Goal: Information Seeking & Learning: Learn about a topic

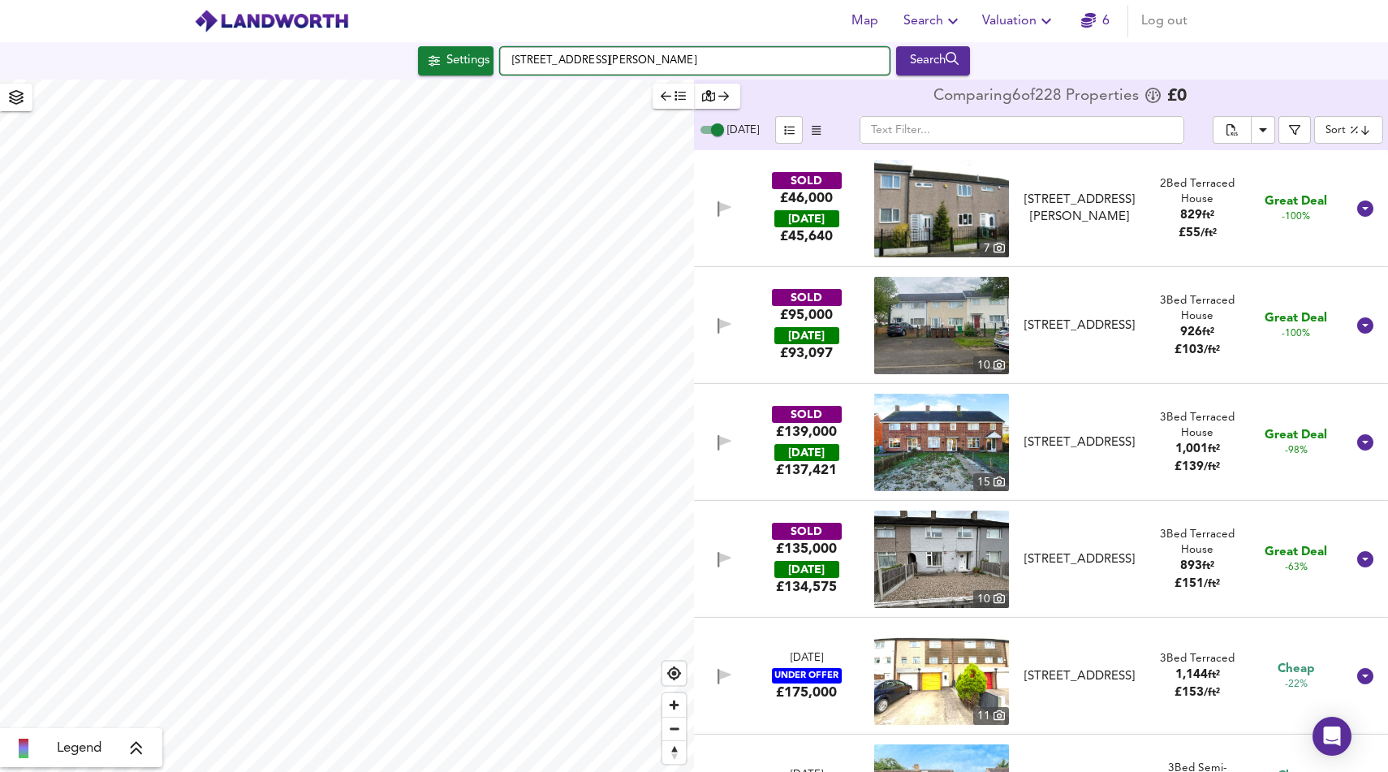
click at [575, 60] on input "[STREET_ADDRESS][PERSON_NAME]" at bounding box center [695, 61] width 390 height 28
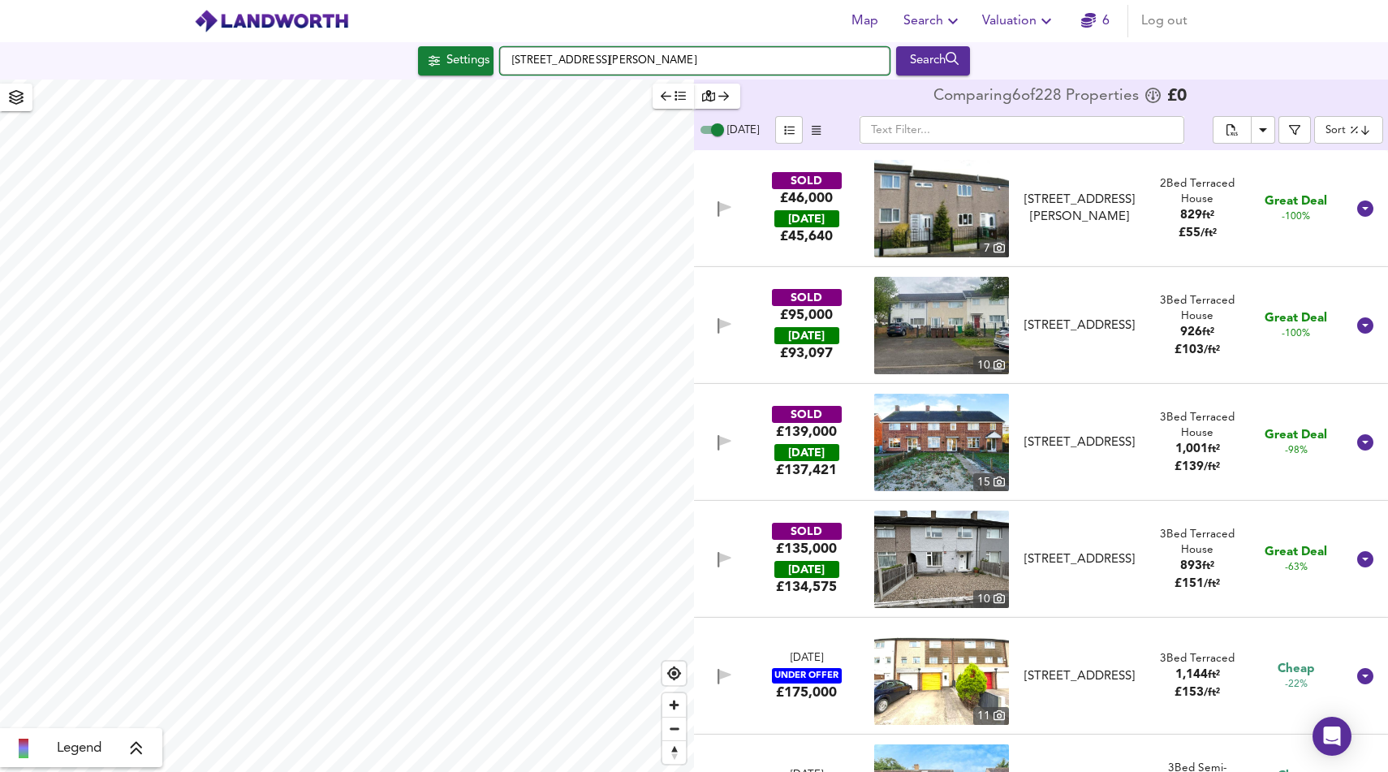
type input "s"
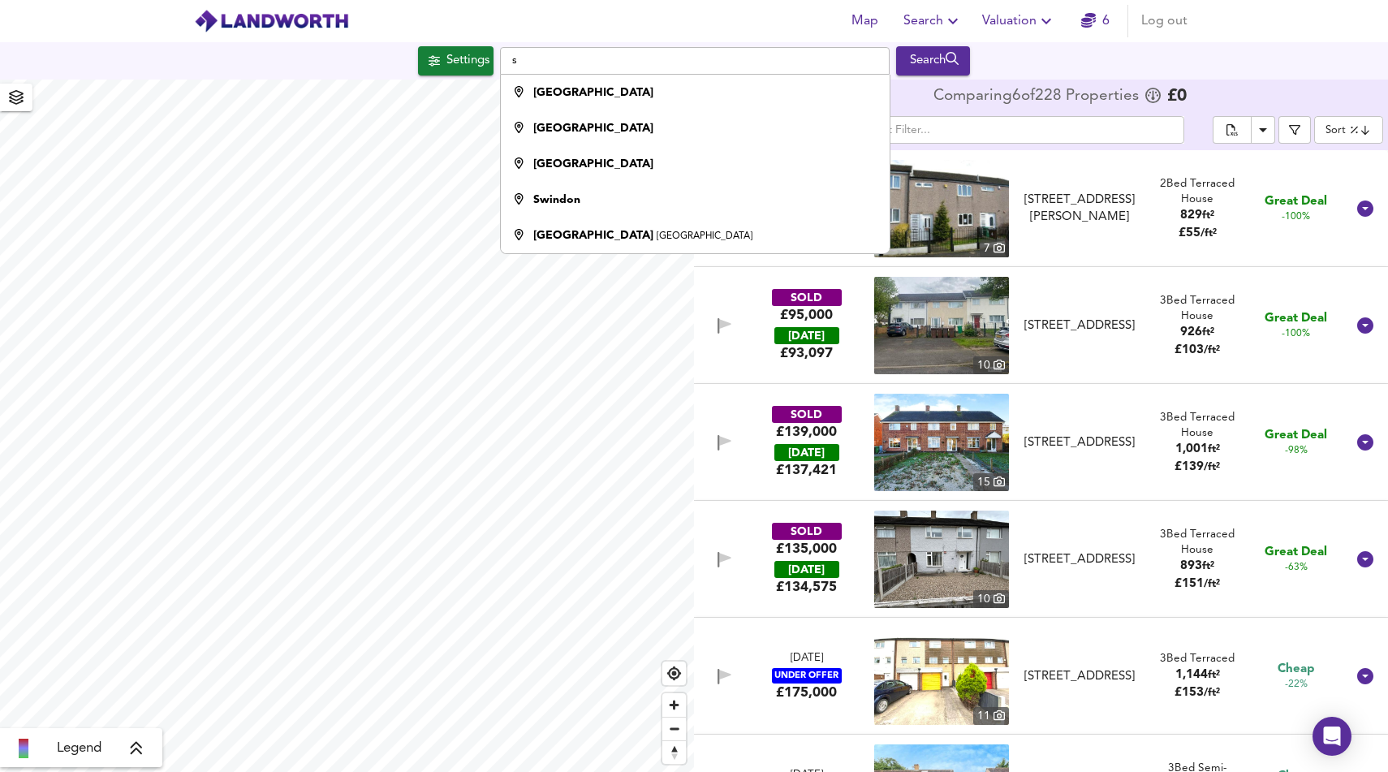
checkbox input "false"
checkbox input "true"
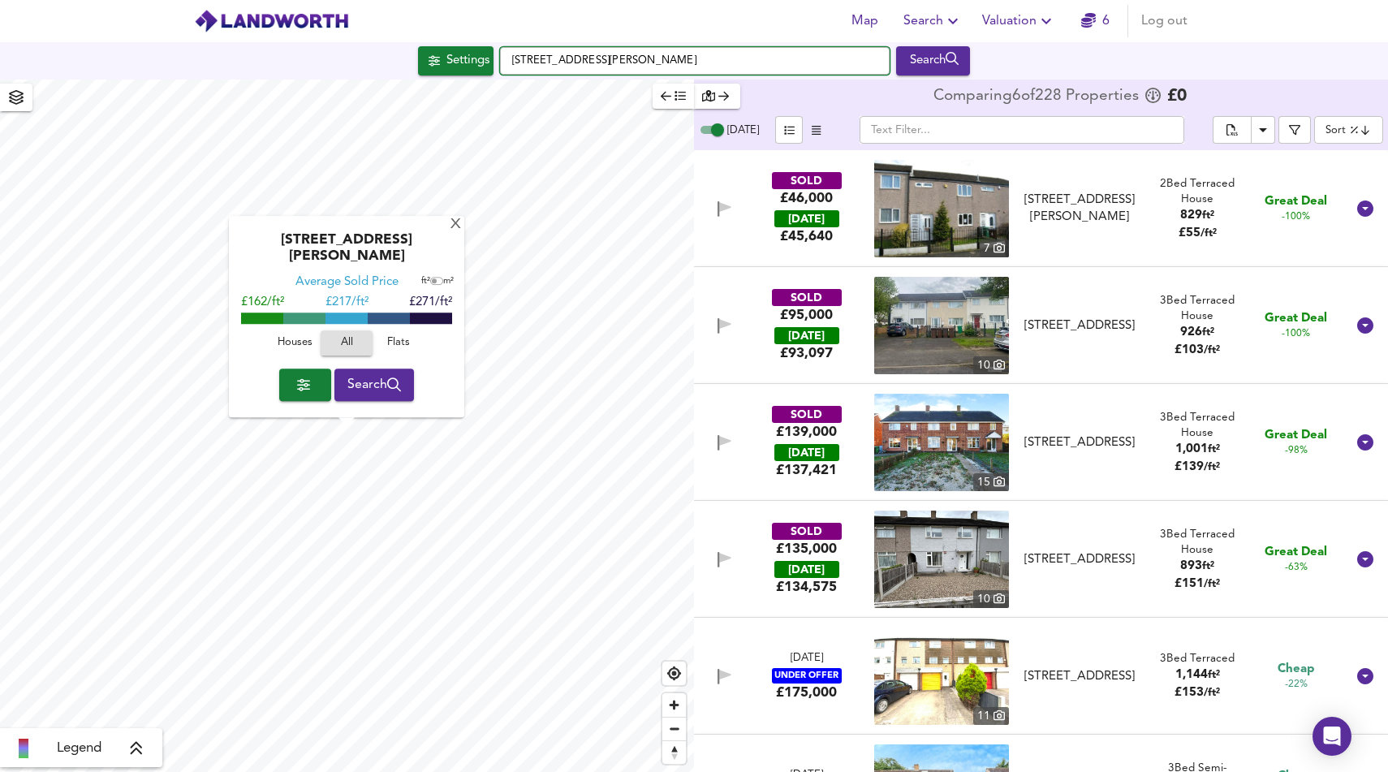
click at [621, 52] on input "[STREET_ADDRESS][PERSON_NAME]" at bounding box center [695, 61] width 390 height 28
click at [633, 61] on input "[STREET_ADDRESS][PERSON_NAME]" at bounding box center [695, 61] width 390 height 28
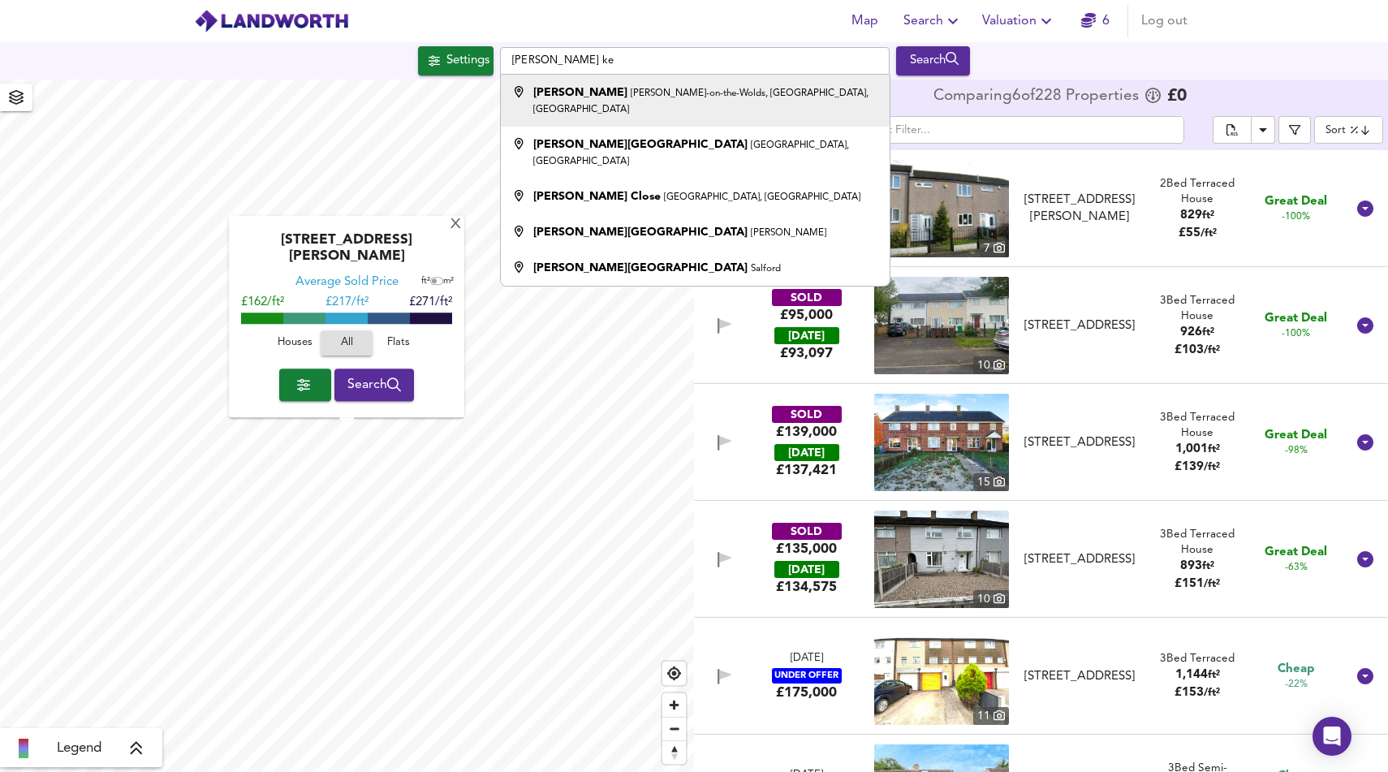
click at [639, 99] on div "[PERSON_NAME]-on-the-Wolds, [GEOGRAPHIC_DATA], [GEOGRAPHIC_DATA]" at bounding box center [705, 100] width 344 height 32
type input "[PERSON_NAME], [PERSON_NAME][GEOGRAPHIC_DATA], [GEOGRAPHIC_DATA], [GEOGRAPHIC_D…"
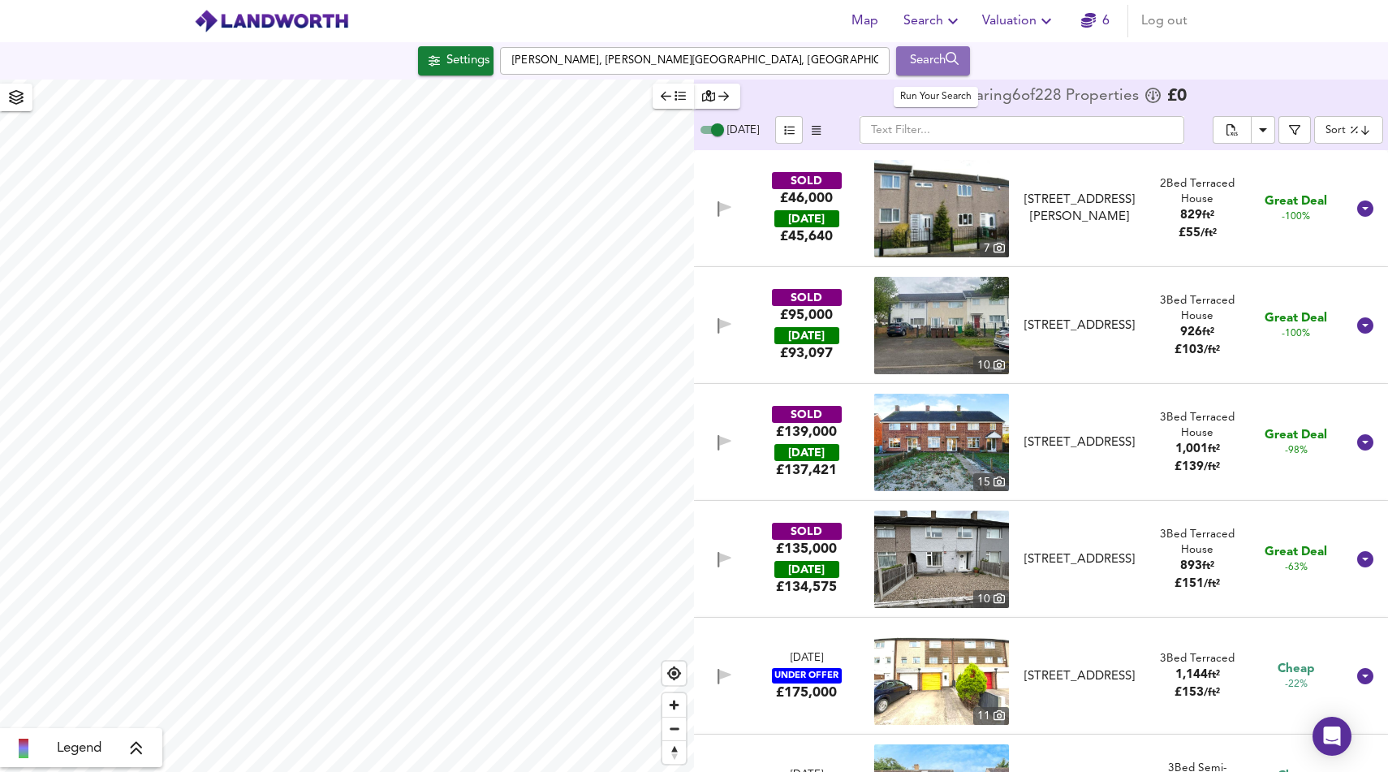
click at [924, 67] on div "Search" at bounding box center [933, 60] width 66 height 21
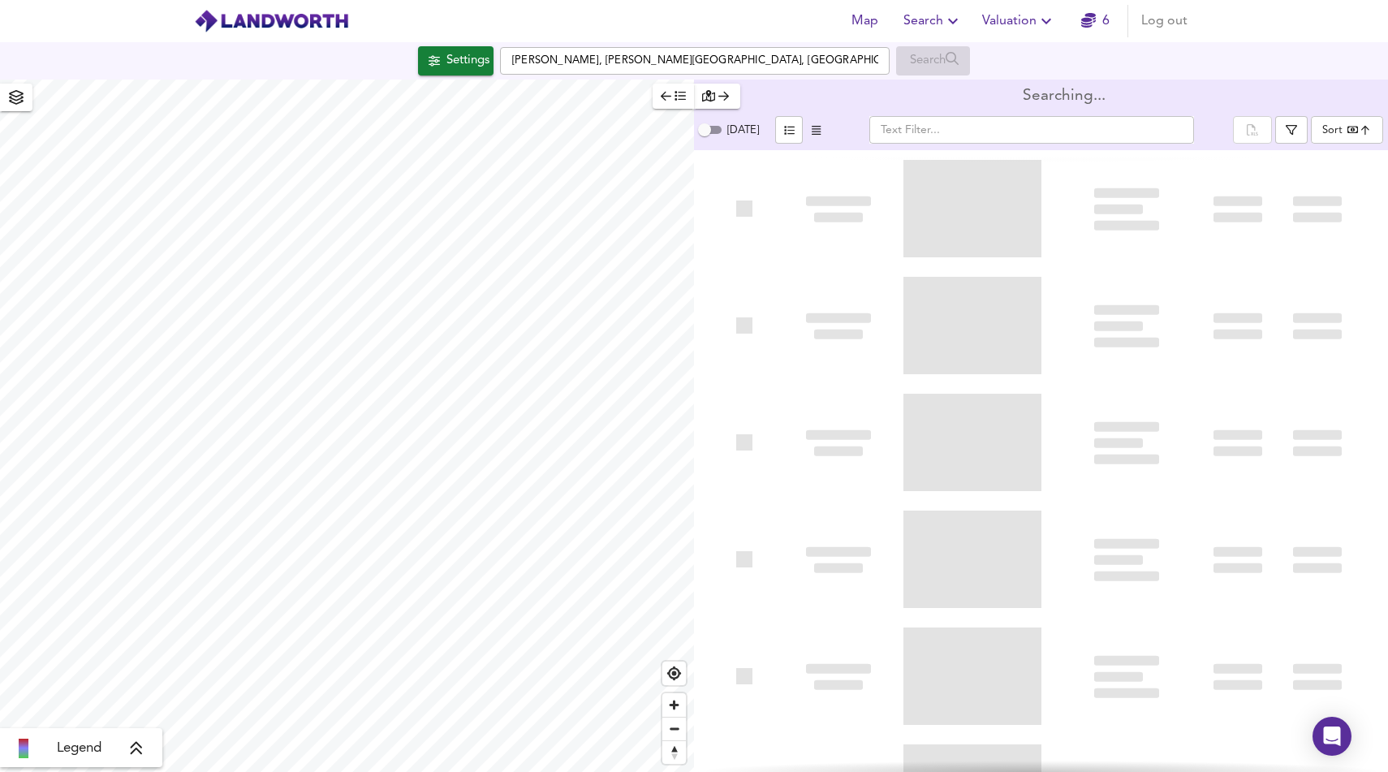
type input "bestdeal"
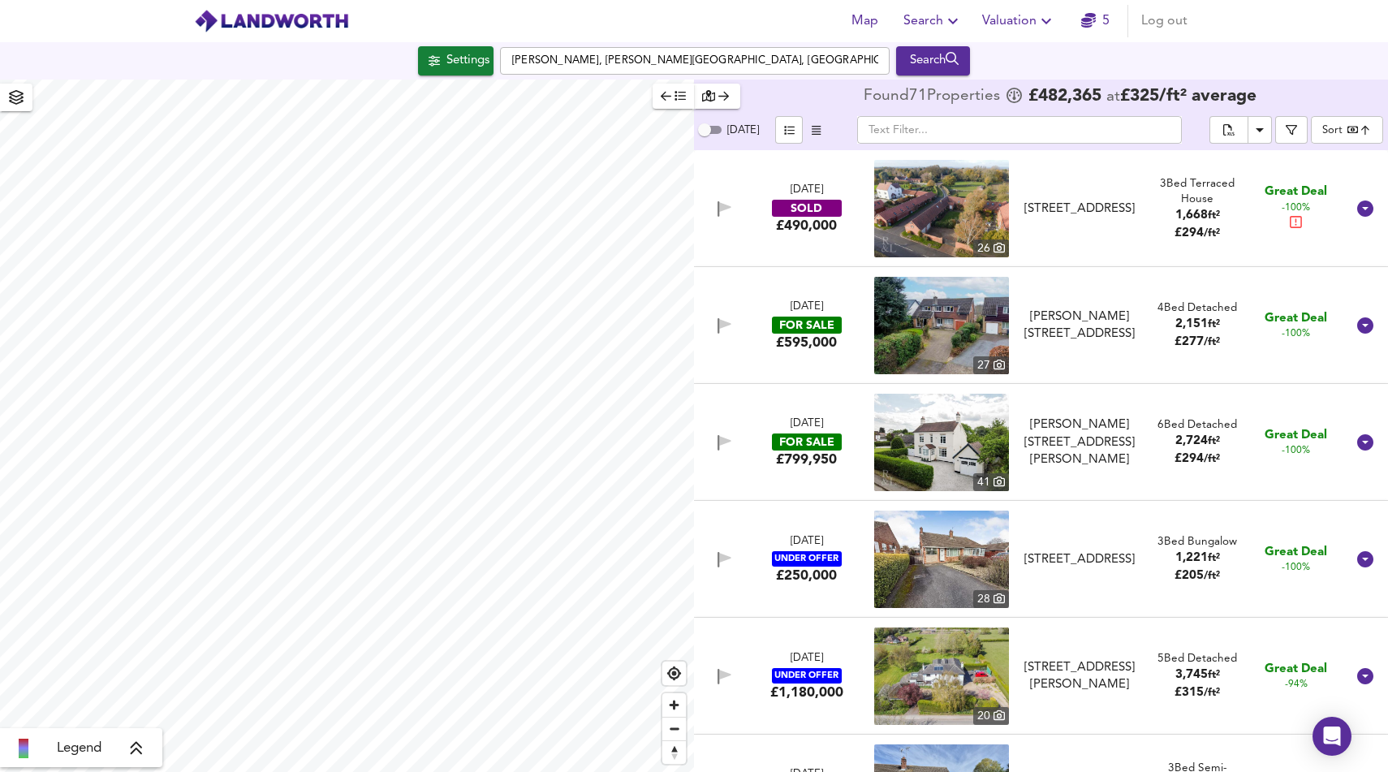
click at [726, 103] on div "button" at bounding box center [717, 96] width 30 height 19
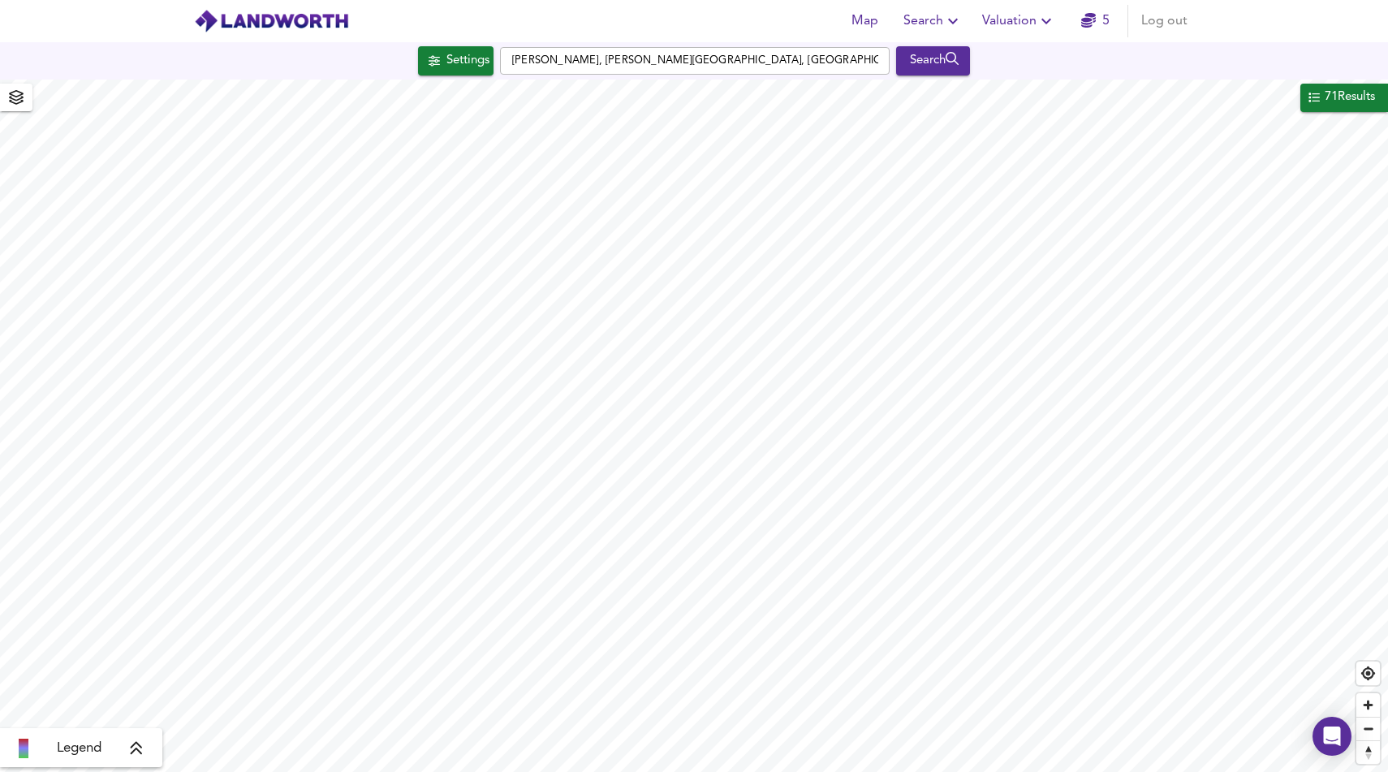
click at [1360, 102] on div "71 Results" at bounding box center [1350, 97] width 54 height 21
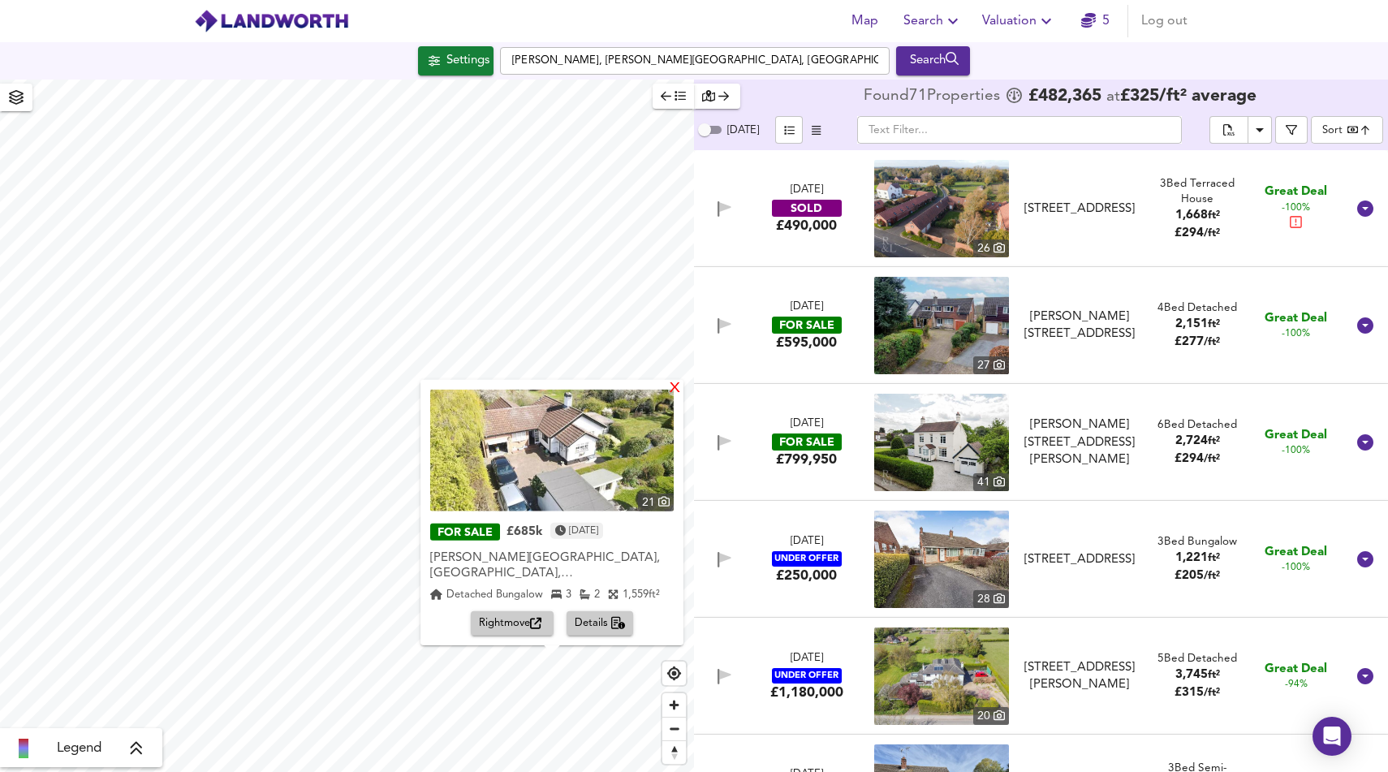
click at [670, 396] on div "X" at bounding box center [675, 388] width 14 height 15
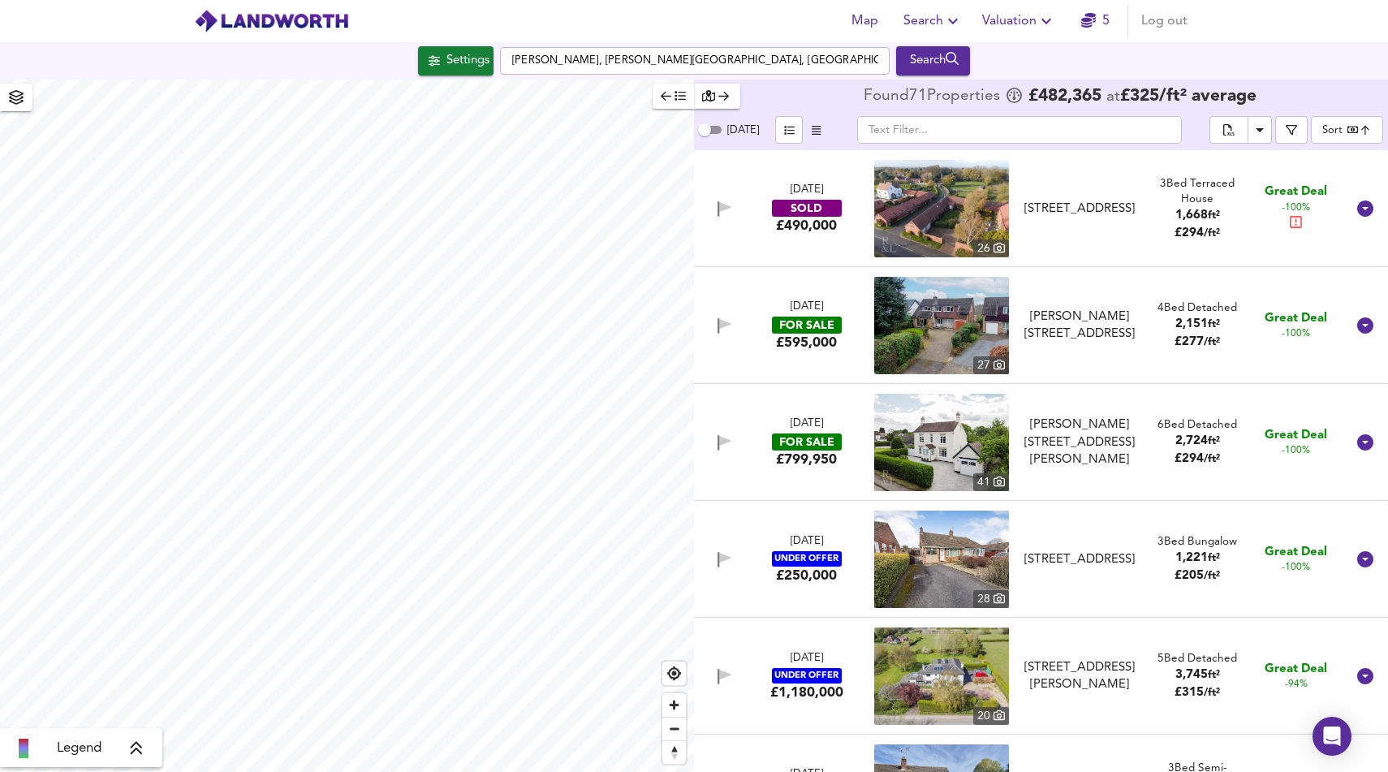
click at [464, 71] on div "Settings" at bounding box center [467, 60] width 43 height 21
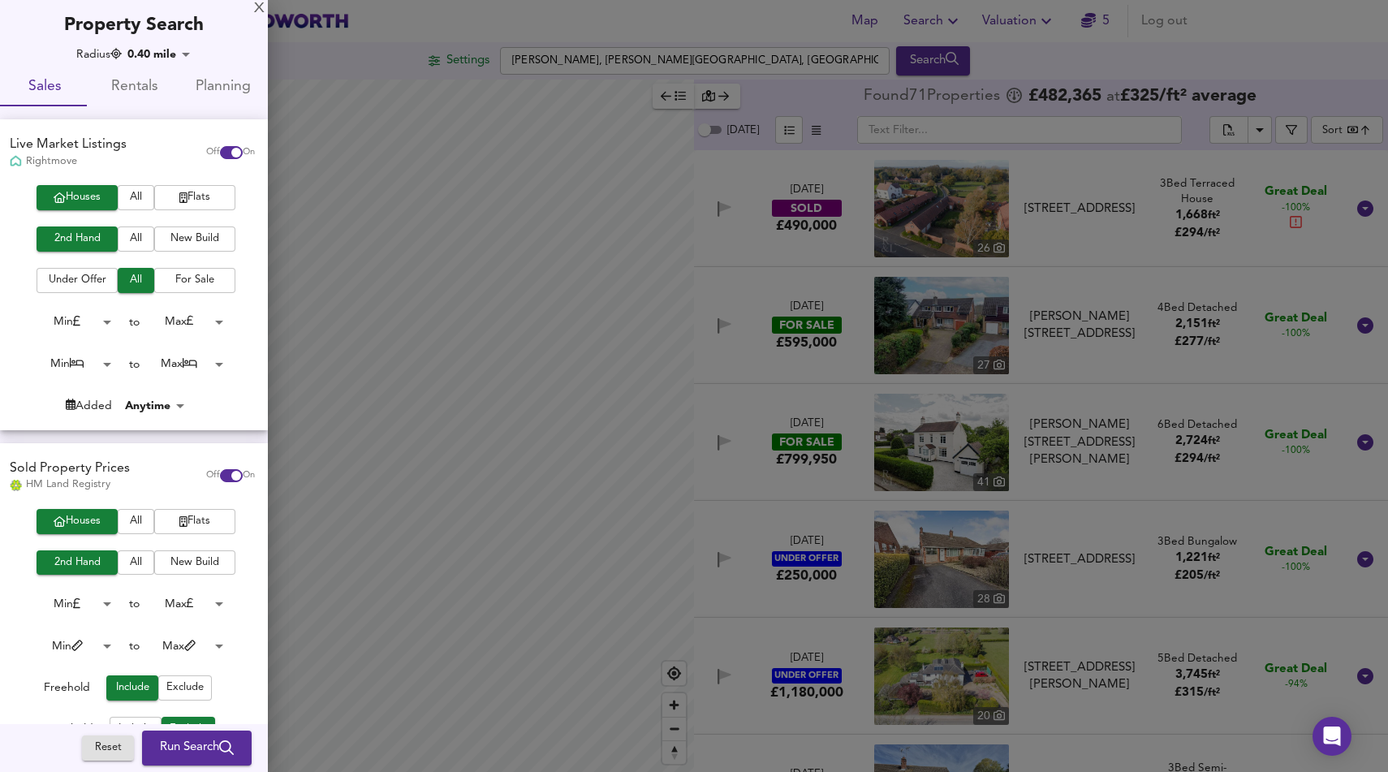
click at [179, 50] on body "Map Search Valuation 5 Log out Settings [PERSON_NAME], [PERSON_NAME][GEOGRAPHIC…" at bounding box center [694, 386] width 1388 height 772
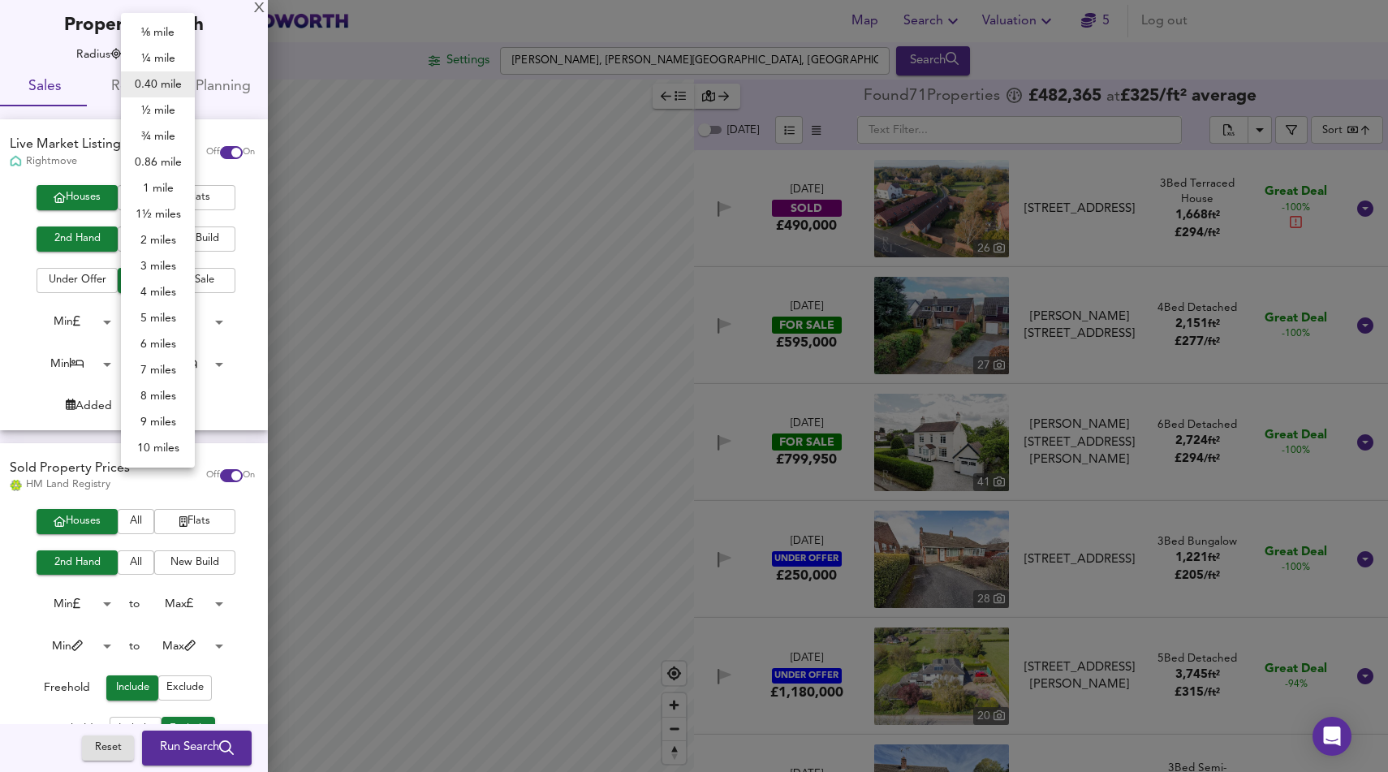
click at [166, 31] on li "⅛ mile" at bounding box center [158, 32] width 74 height 26
type input "201"
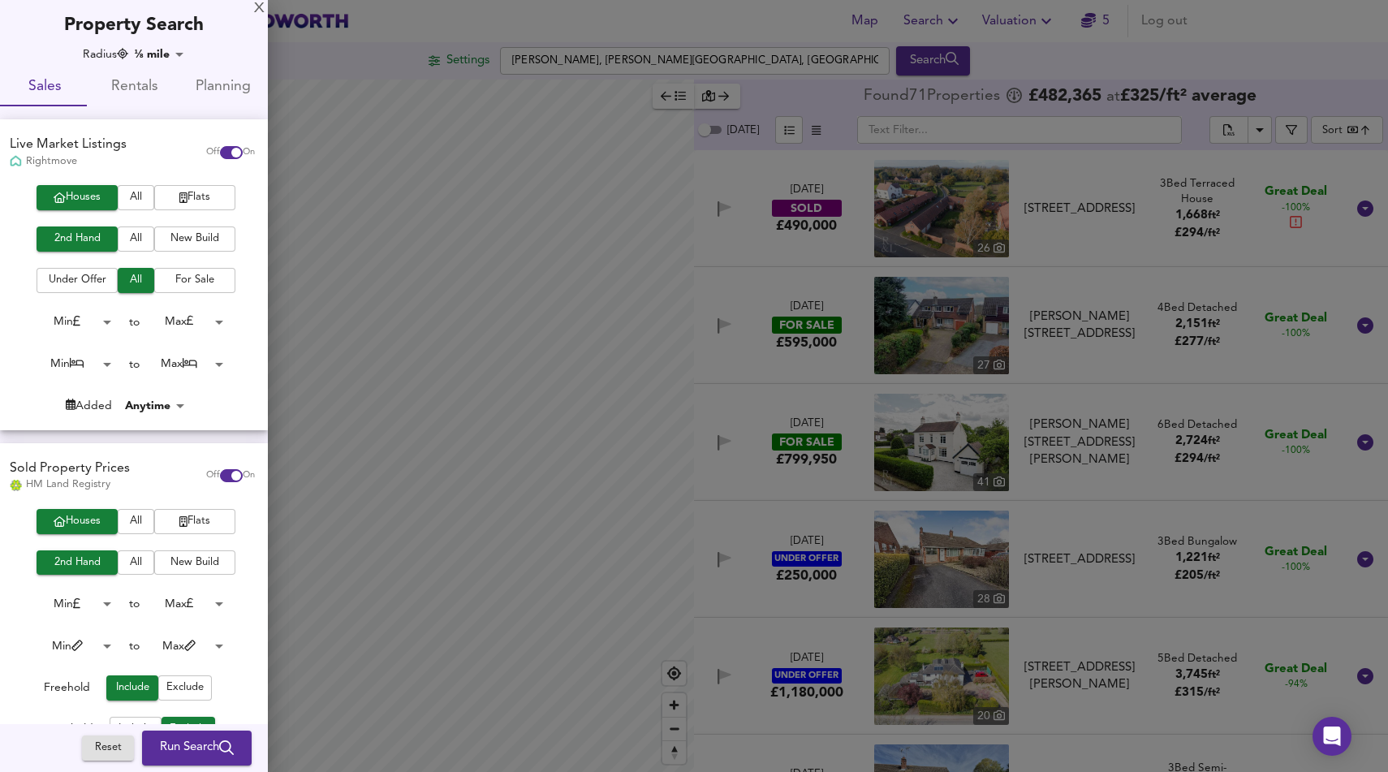
click at [171, 752] on span "Run Search" at bounding box center [197, 748] width 74 height 21
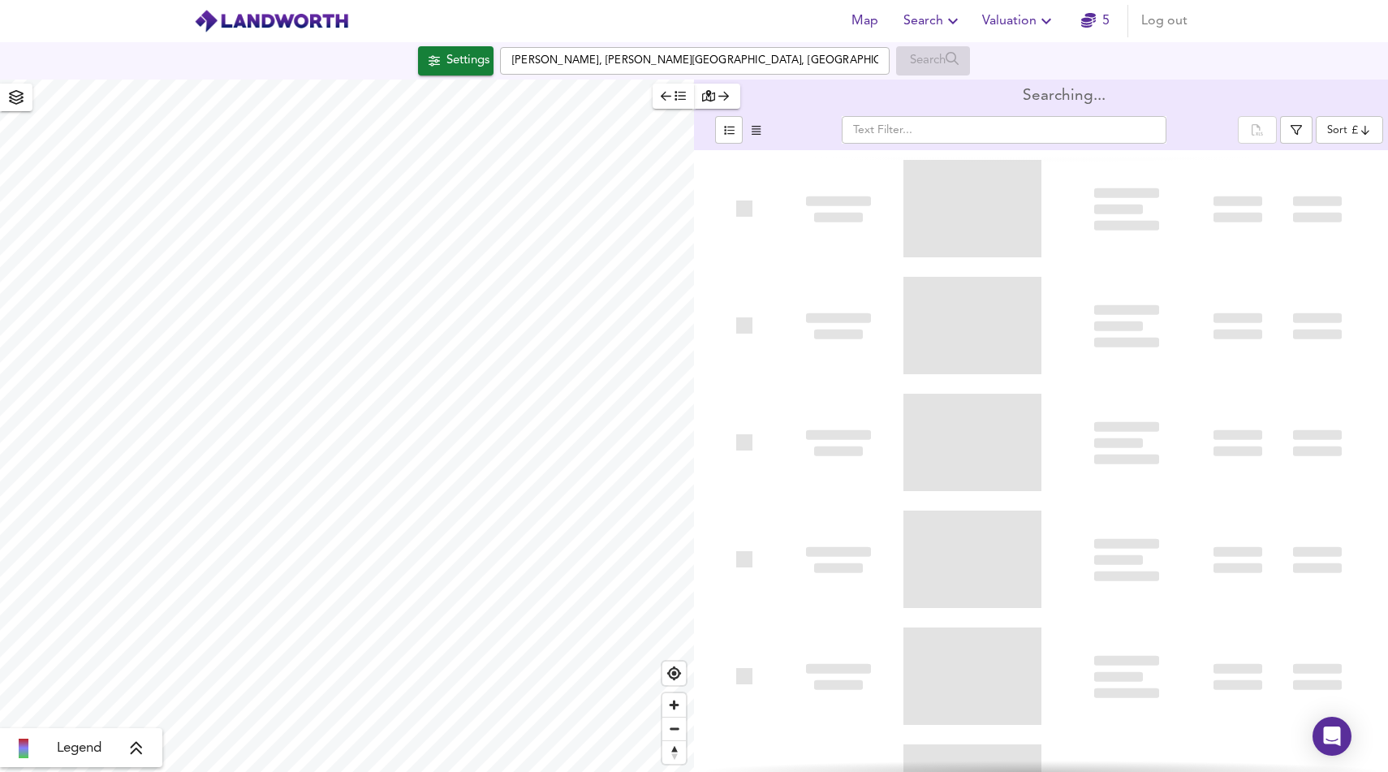
type input "bestdeal"
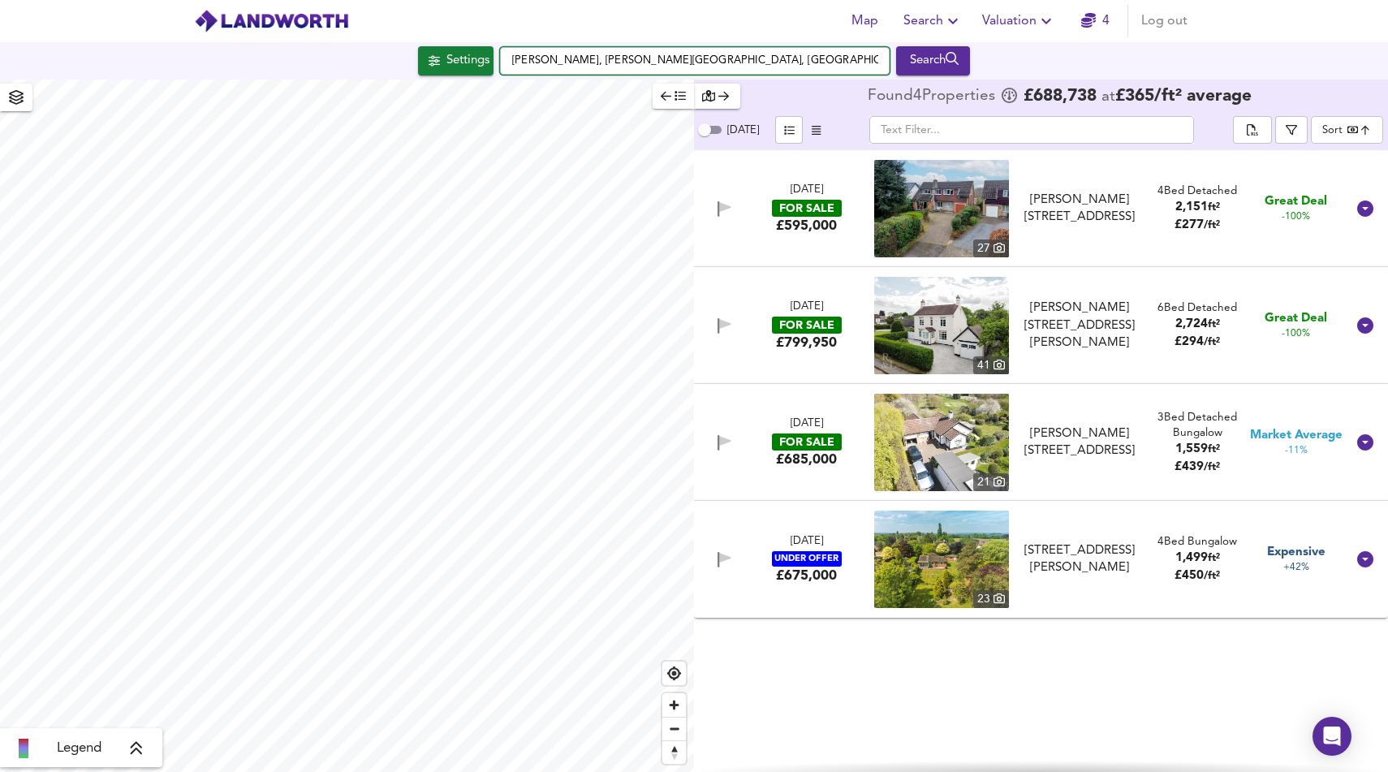
click at [659, 59] on input "[PERSON_NAME], [PERSON_NAME][GEOGRAPHIC_DATA], [GEOGRAPHIC_DATA], [GEOGRAPHIC_D…" at bounding box center [695, 61] width 390 height 28
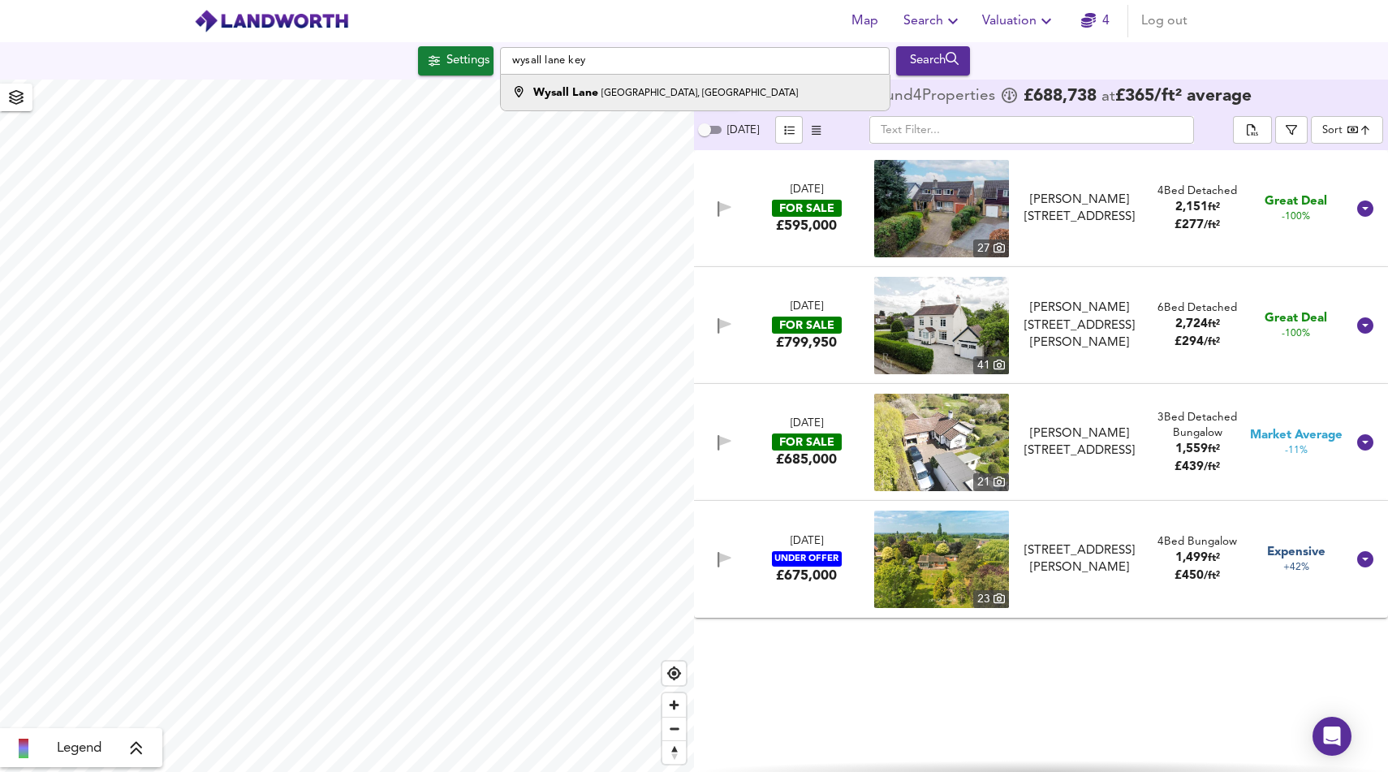
click at [662, 94] on small "[GEOGRAPHIC_DATA], [GEOGRAPHIC_DATA]" at bounding box center [699, 93] width 196 height 10
type input "[GEOGRAPHIC_DATA], [GEOGRAPHIC_DATA], [GEOGRAPHIC_DATA]"
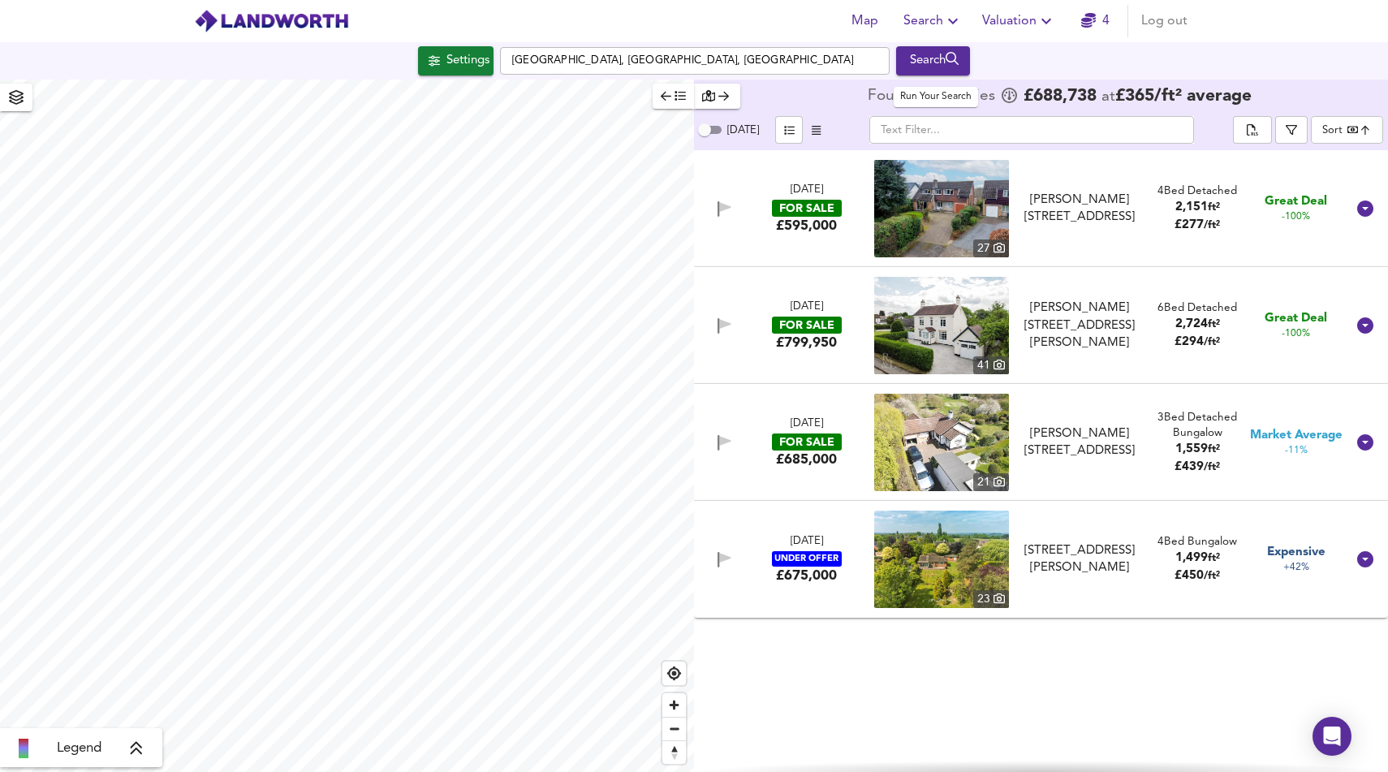
click at [939, 64] on div "Search" at bounding box center [933, 60] width 66 height 21
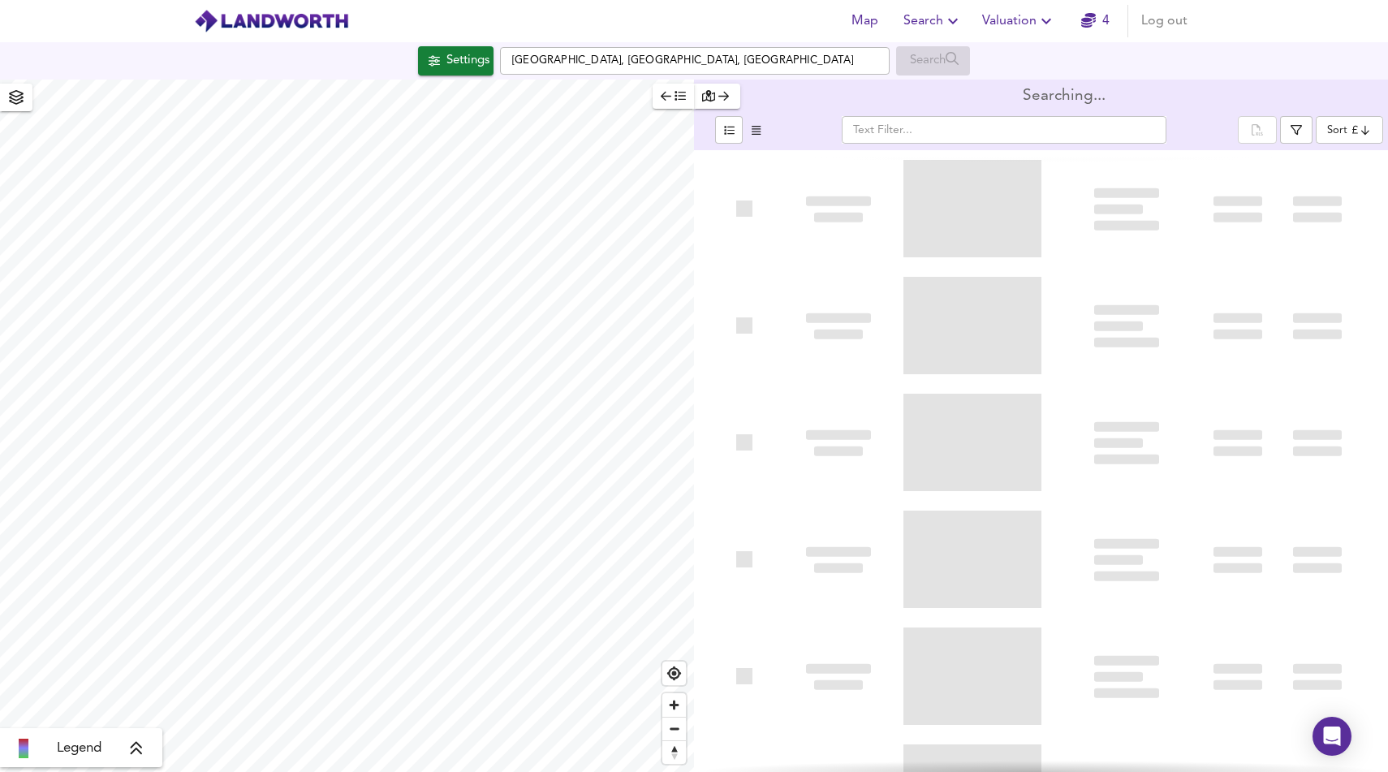
type input "bestdeal"
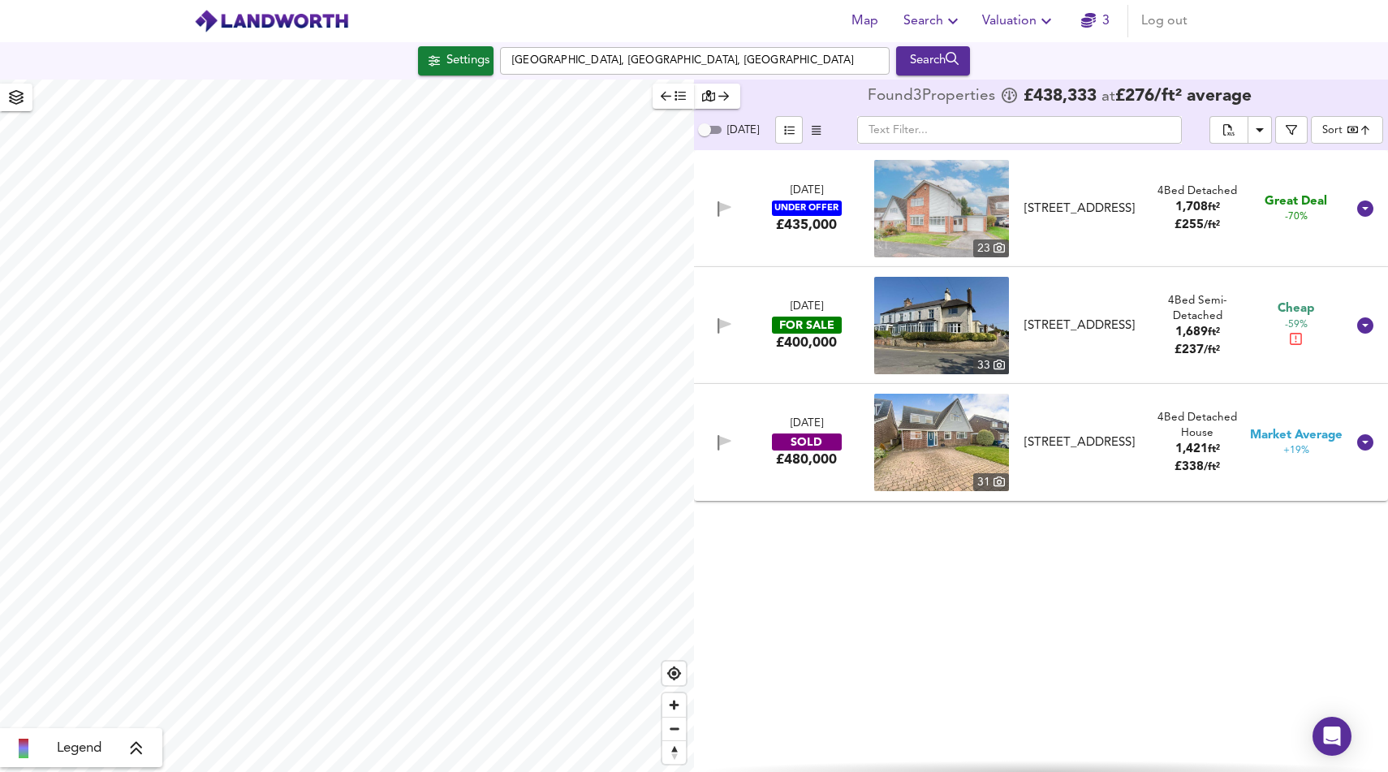
click at [1301, 339] on div "Cheap -59%" at bounding box center [1296, 325] width 37 height 50
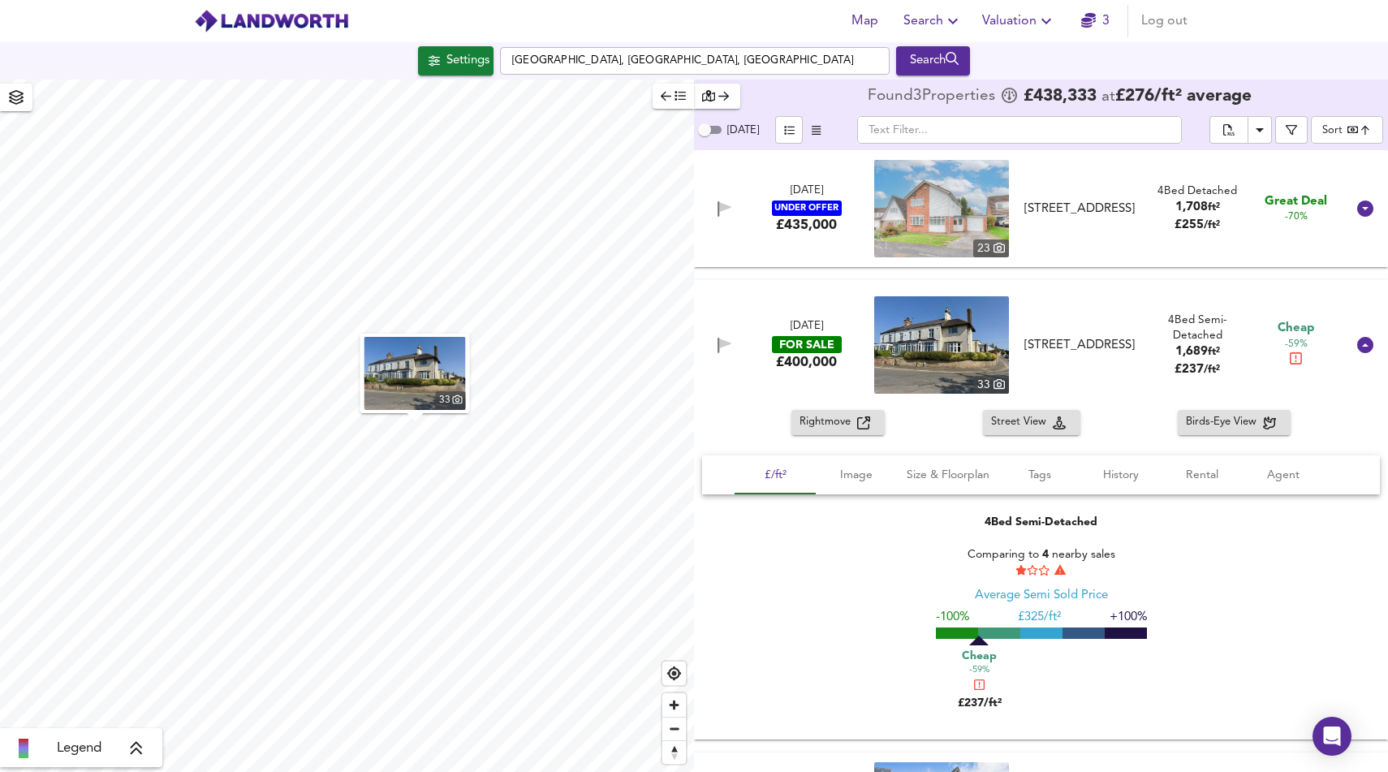
click at [1220, 429] on span "Birds-Eye View" at bounding box center [1224, 422] width 77 height 19
click at [576, 70] on input "[GEOGRAPHIC_DATA], [GEOGRAPHIC_DATA], [GEOGRAPHIC_DATA]" at bounding box center [695, 61] width 390 height 28
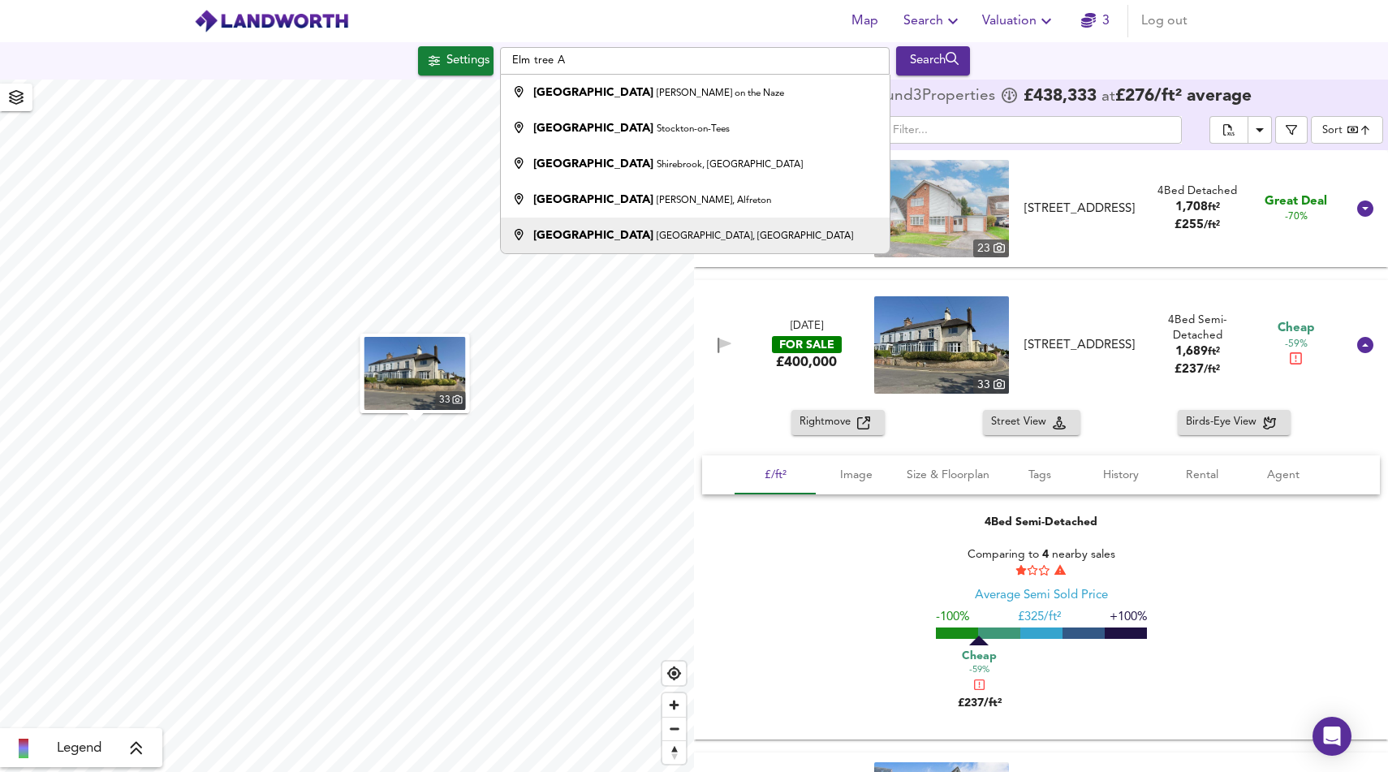
click at [586, 231] on strong "[GEOGRAPHIC_DATA]" at bounding box center [593, 235] width 120 height 11
type input "[GEOGRAPHIC_DATA], [GEOGRAPHIC_DATA], [GEOGRAPHIC_DATA]"
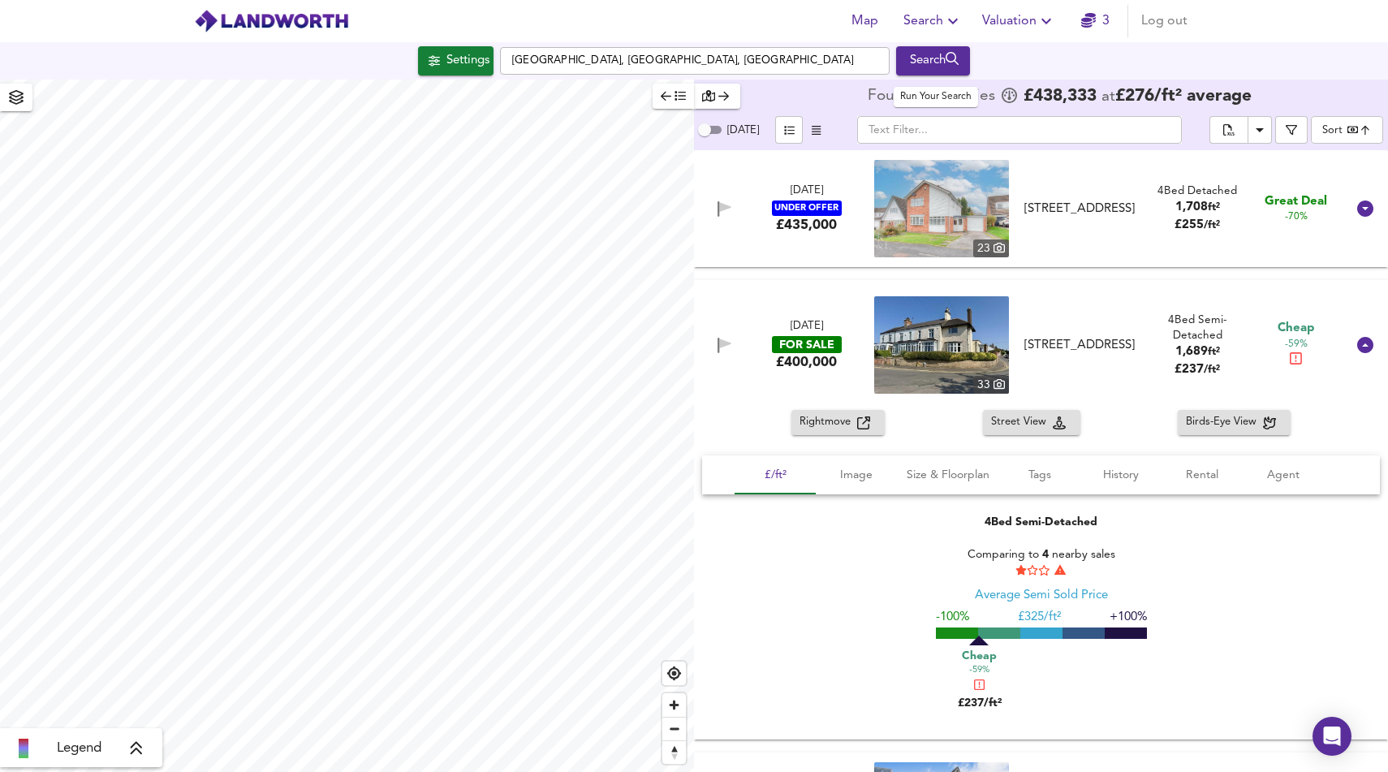
click at [931, 62] on div "Search" at bounding box center [933, 60] width 66 height 21
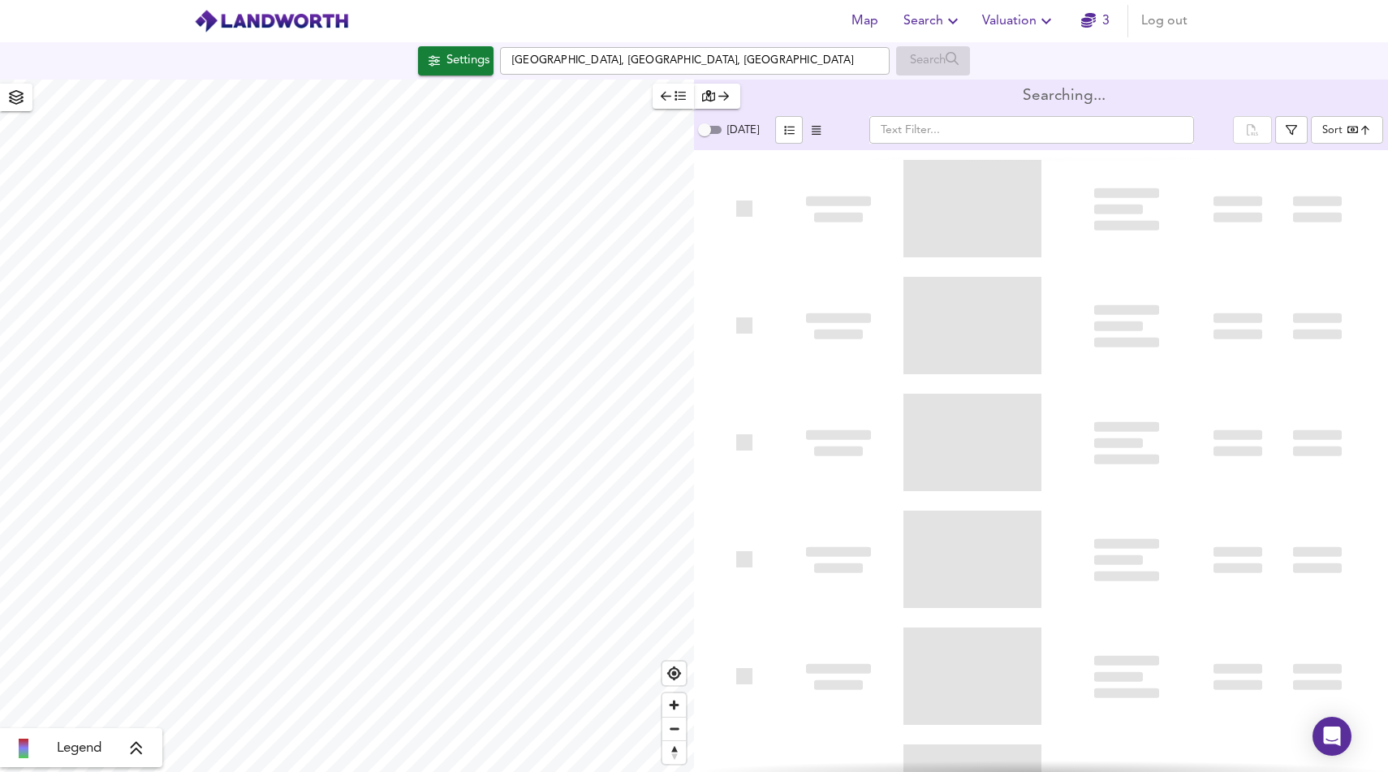
type input "bestdeal"
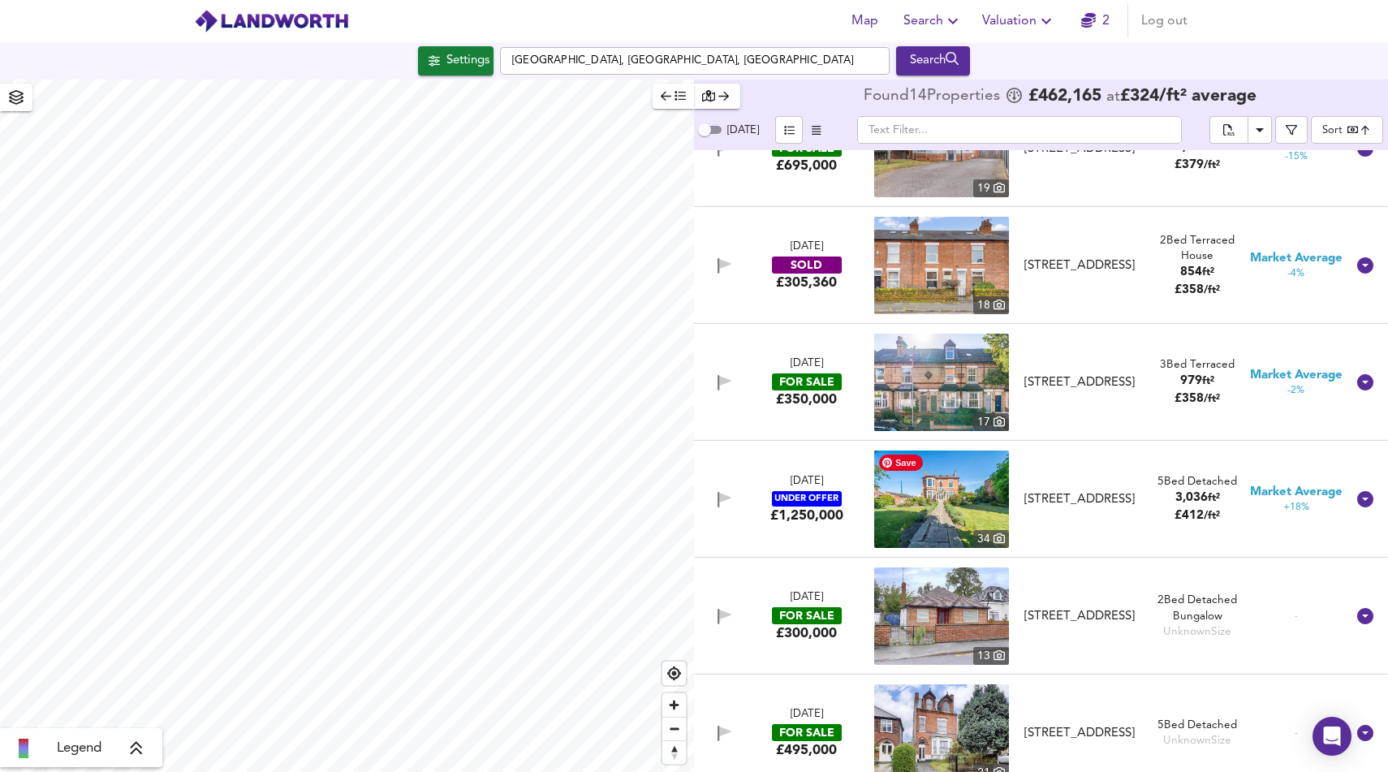
scroll to position [648, 0]
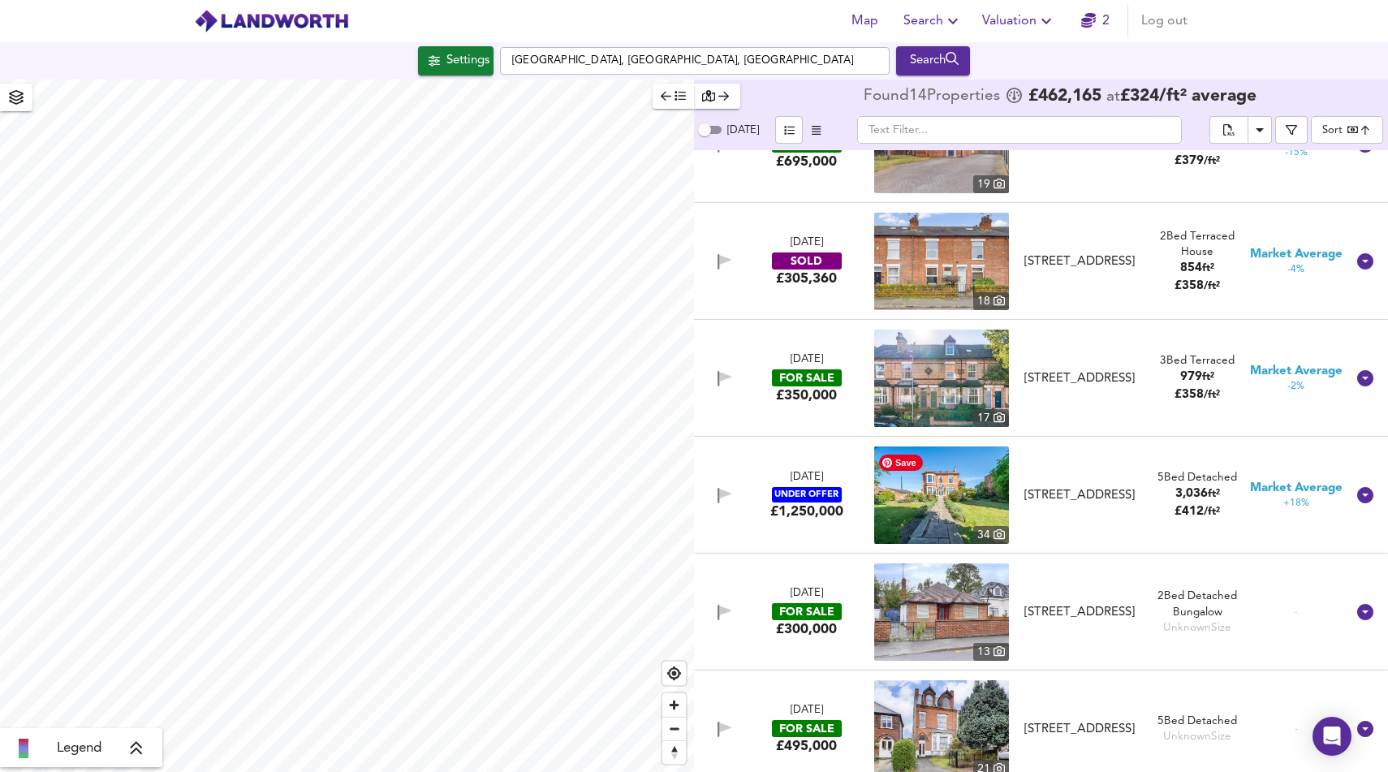
click at [916, 498] on img at bounding box center [941, 494] width 135 height 97
